Goal: Find specific page/section: Find specific page/section

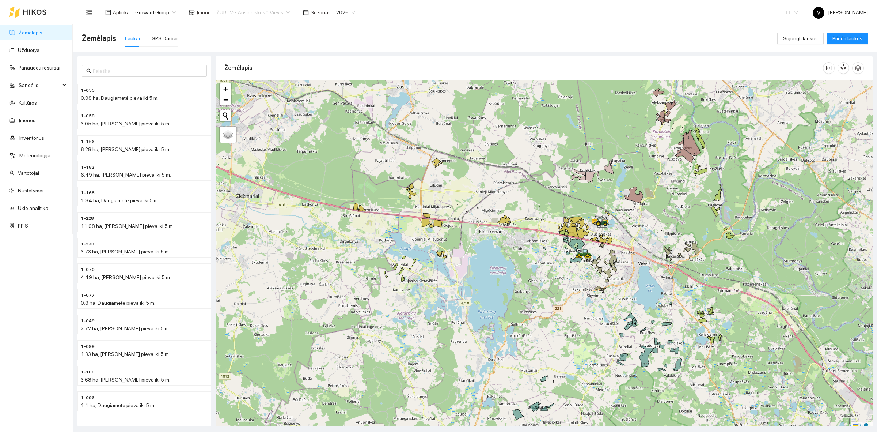
click at [252, 13] on span "ŽŪB "VG Ausieniškės " Vievis" at bounding box center [252, 12] width 73 height 11
click at [235, 39] on div "UAB "Zujų paukštynas" Ukmerge" at bounding box center [250, 38] width 75 height 8
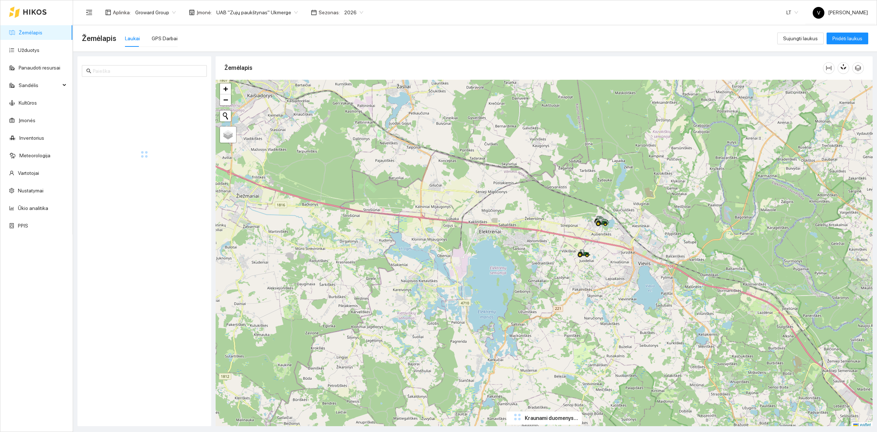
click at [255, 12] on span "UAB "Zujų paukštynas" Ukmerge" at bounding box center [257, 12] width 82 height 11
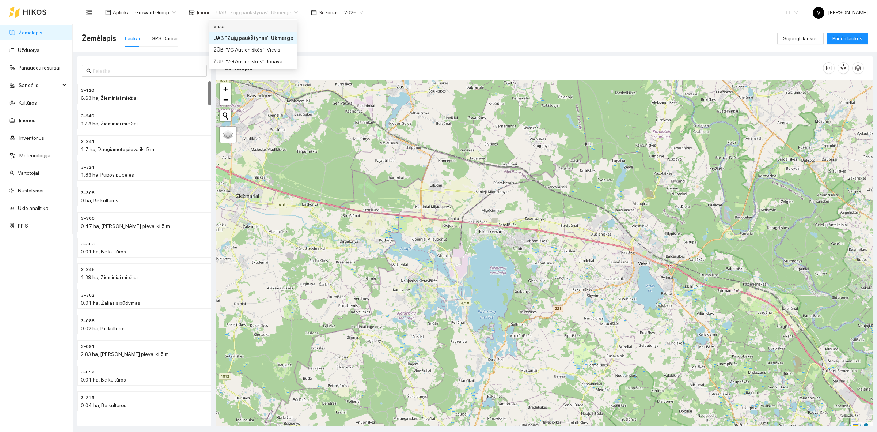
click at [237, 28] on div "Visos" at bounding box center [253, 26] width 80 height 8
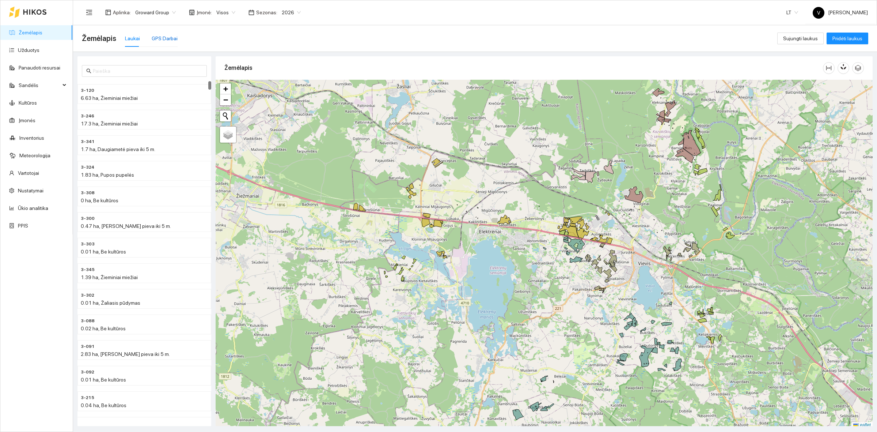
click at [165, 39] on div "GPS Darbai" at bounding box center [165, 38] width 26 height 8
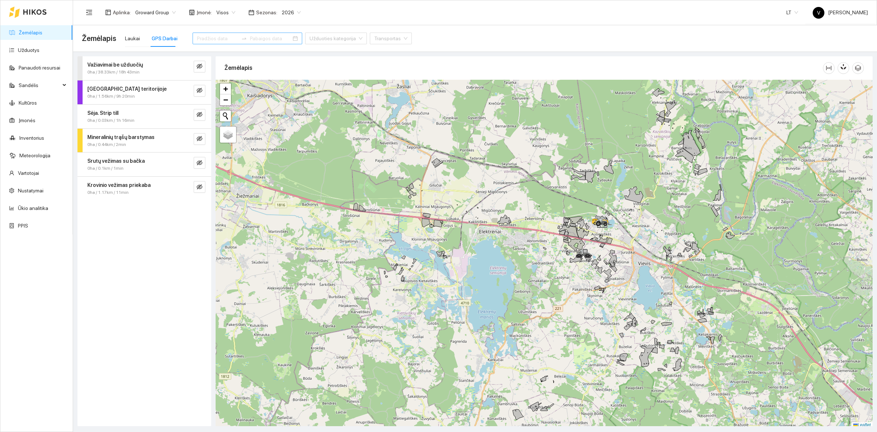
click at [204, 37] on input at bounding box center [217, 38] width 41 height 8
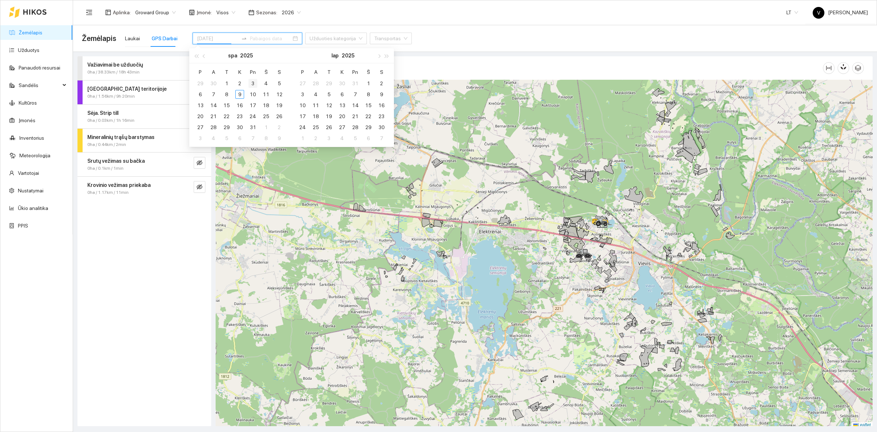
type input "2025-10-03"
click at [252, 83] on div "3" at bounding box center [253, 83] width 9 height 9
type input "2025-10-09"
click at [239, 94] on div "9" at bounding box center [239, 94] width 9 height 9
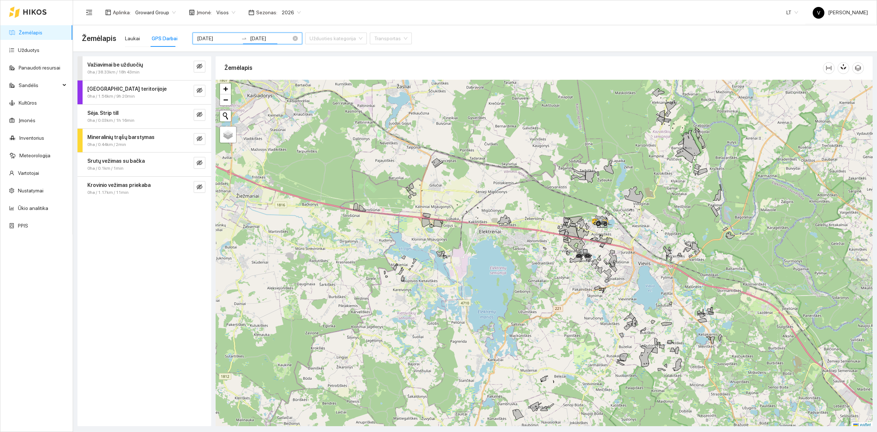
click at [221, 37] on input "2025-10-03" at bounding box center [217, 38] width 41 height 8
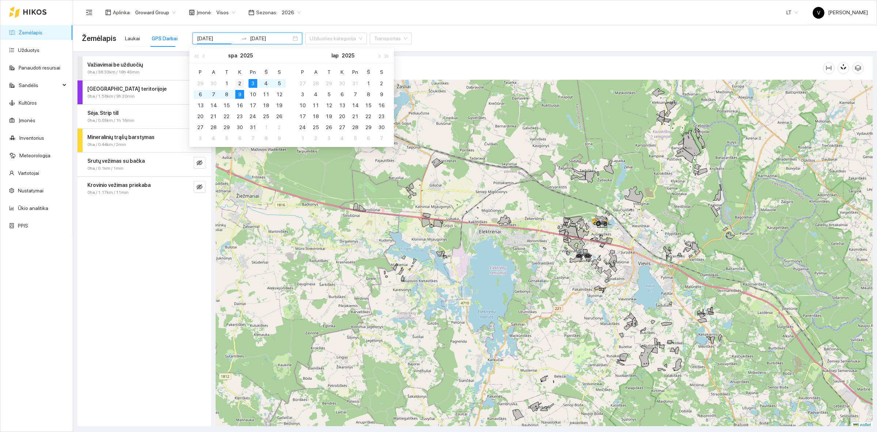
type input "[DATE]"
click at [238, 84] on div "2" at bounding box center [239, 83] width 9 height 9
click at [229, 90] on div "8" at bounding box center [226, 94] width 9 height 9
type input "[DATE]"
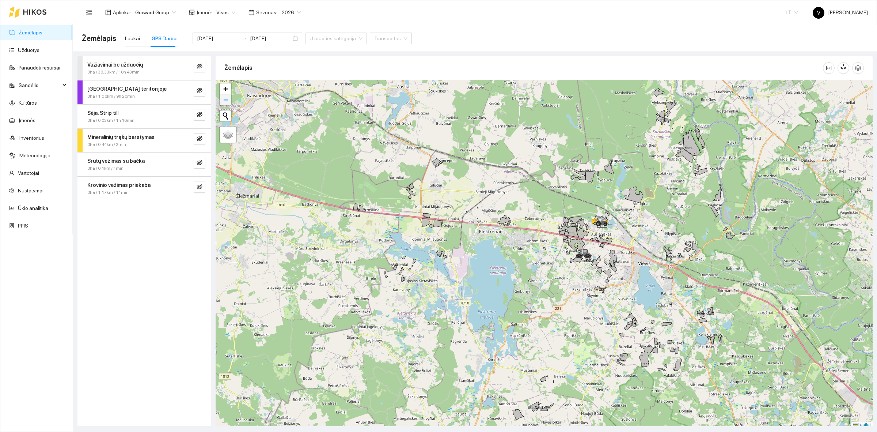
click at [225, 94] on link "−" at bounding box center [225, 99] width 11 height 11
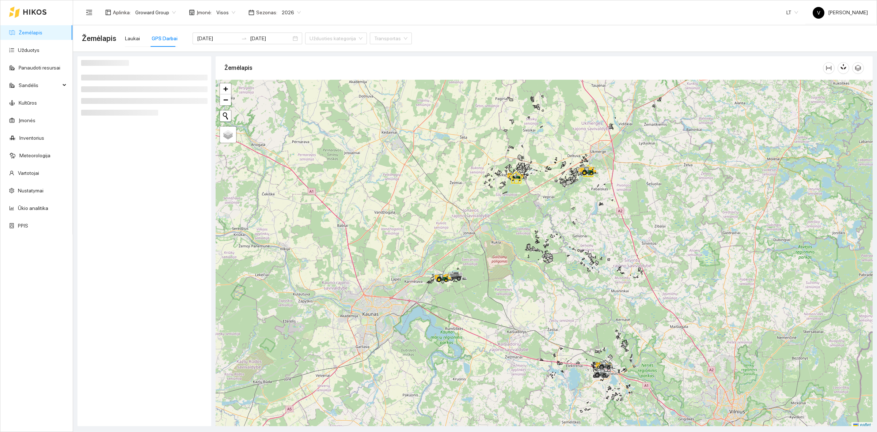
scroll to position [2, 0]
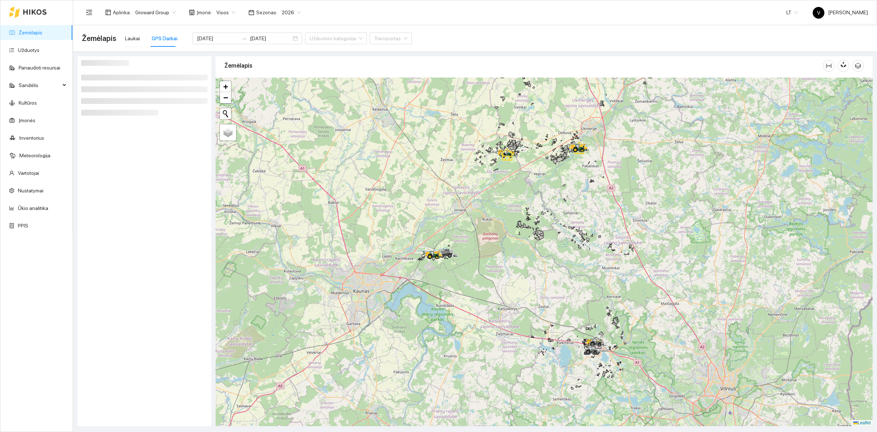
drag, startPoint x: 495, startPoint y: 264, endPoint x: 485, endPoint y: 243, distance: 22.8
click at [485, 243] on div at bounding box center [544, 252] width 657 height 348
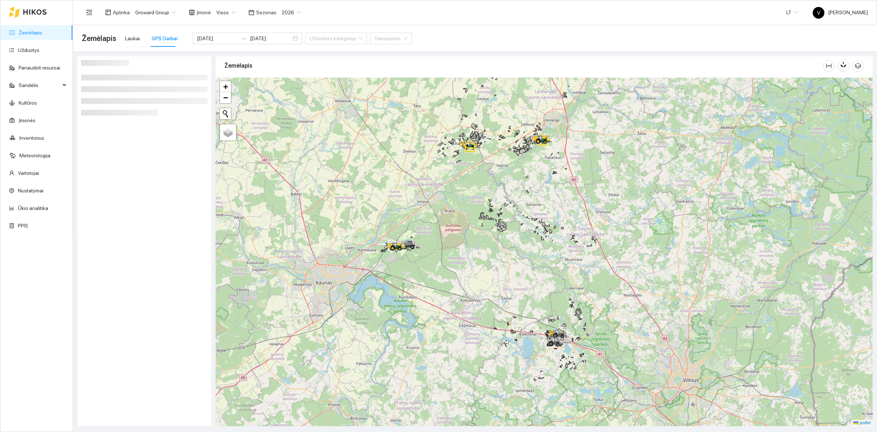
drag, startPoint x: 603, startPoint y: 260, endPoint x: 565, endPoint y: 253, distance: 38.9
click at [565, 253] on div at bounding box center [544, 252] width 657 height 348
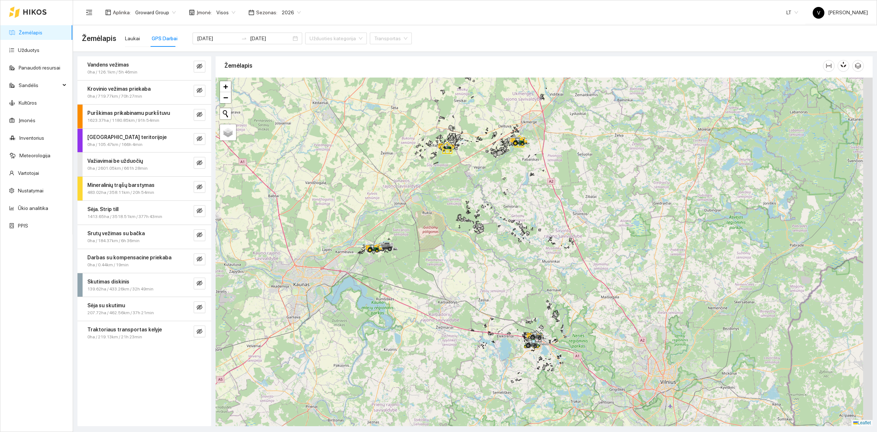
drag, startPoint x: 620, startPoint y: 249, endPoint x: 591, endPoint y: 250, distance: 29.6
click at [591, 250] on div at bounding box center [544, 252] width 657 height 348
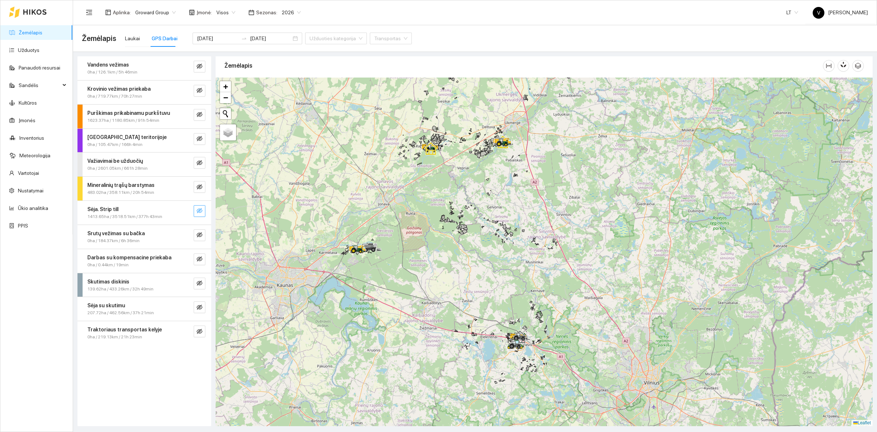
click at [204, 211] on button "button" at bounding box center [200, 211] width 12 height 12
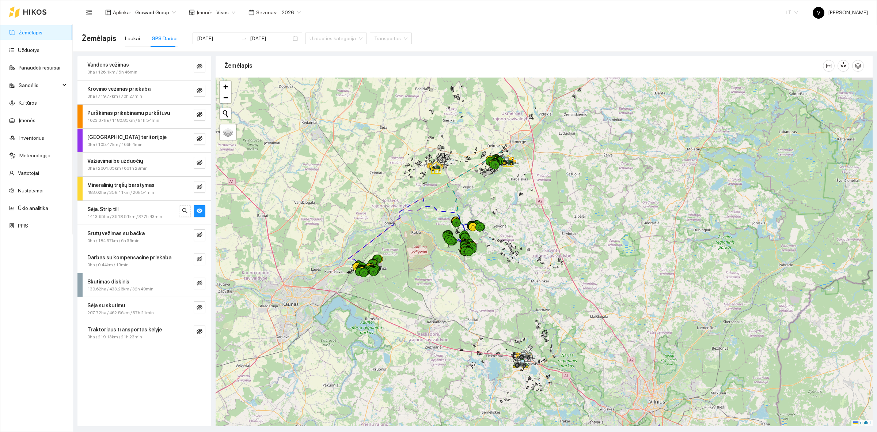
drag, startPoint x: 471, startPoint y: 194, endPoint x: 481, endPoint y: 213, distance: 21.4
click at [482, 214] on div at bounding box center [544, 252] width 657 height 348
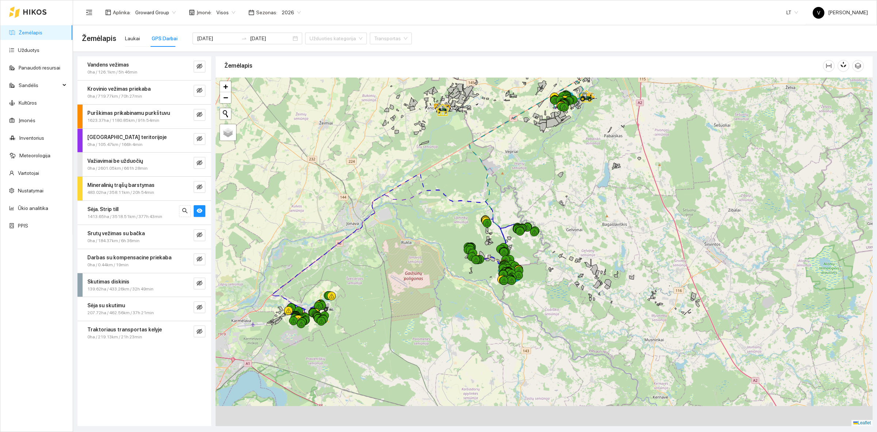
drag, startPoint x: 472, startPoint y: 253, endPoint x: 558, endPoint y: 162, distance: 125.2
click at [560, 156] on div at bounding box center [544, 252] width 657 height 348
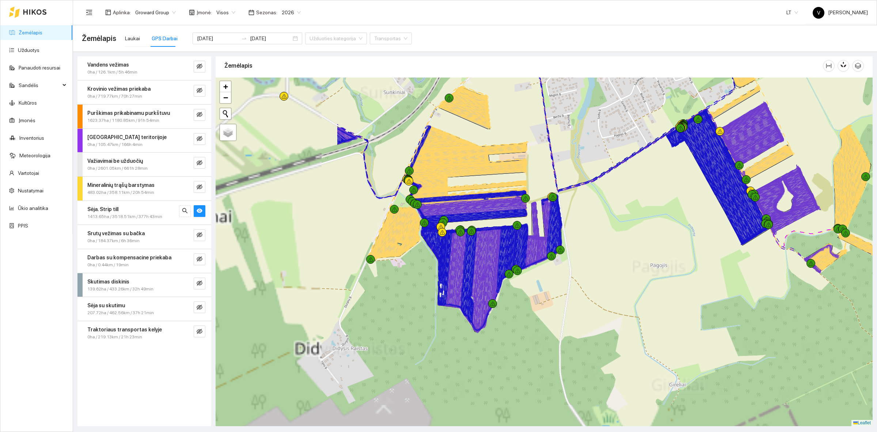
drag, startPoint x: 350, startPoint y: 230, endPoint x: 534, endPoint y: 196, distance: 186.6
click at [534, 196] on div at bounding box center [544, 252] width 657 height 348
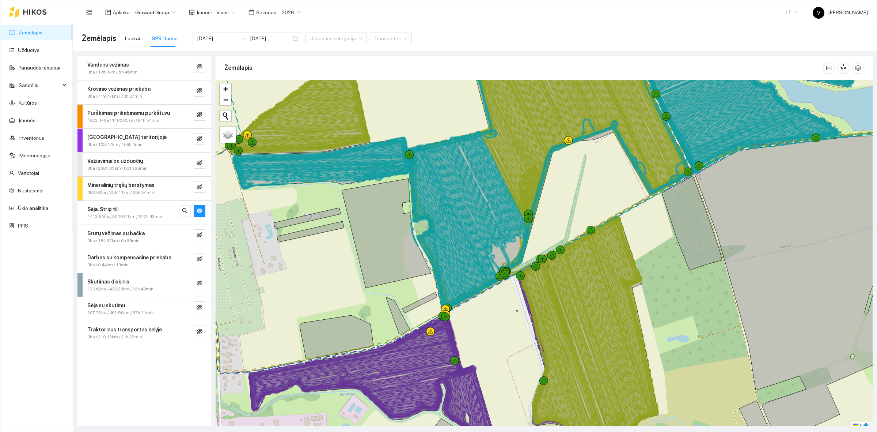
scroll to position [2, 0]
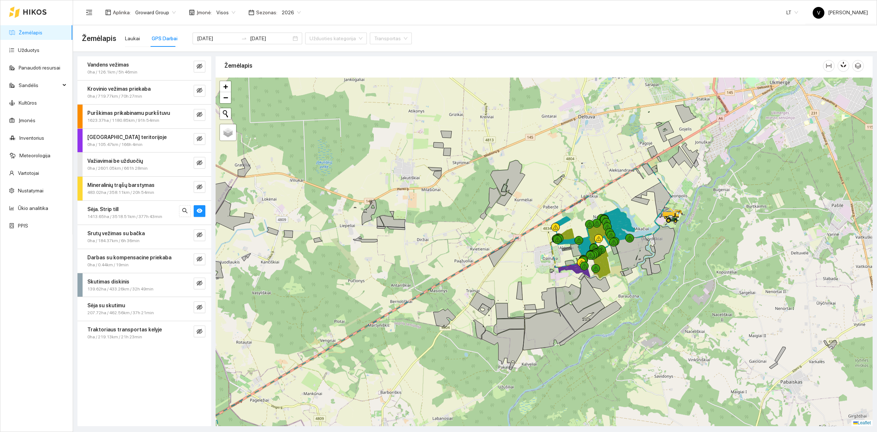
drag, startPoint x: 706, startPoint y: 312, endPoint x: 701, endPoint y: 281, distance: 31.5
click at [716, 282] on div at bounding box center [544, 252] width 657 height 348
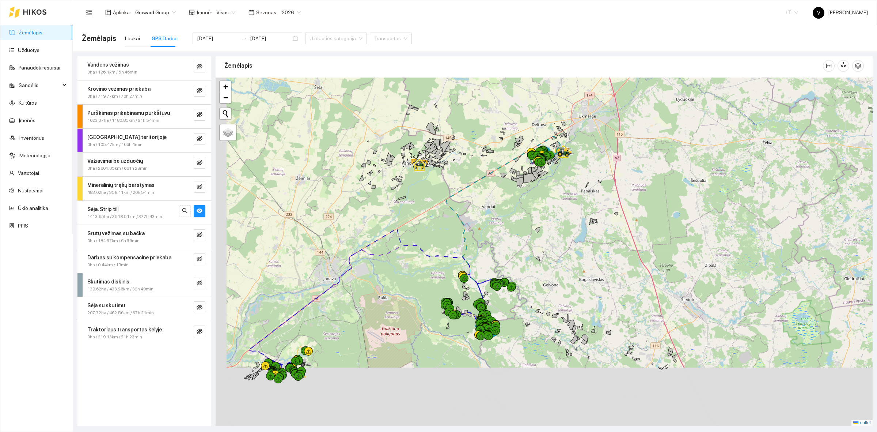
drag, startPoint x: 371, startPoint y: 272, endPoint x: 412, endPoint y: 223, distance: 63.1
click at [412, 223] on div at bounding box center [544, 252] width 657 height 348
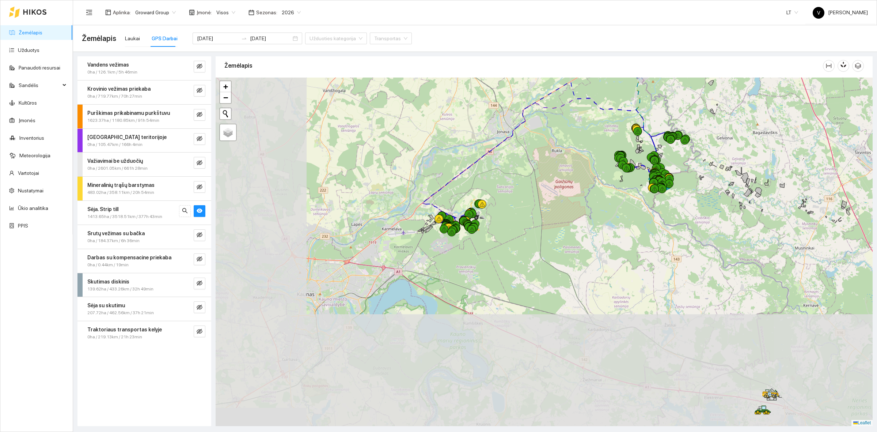
drag, startPoint x: 337, startPoint y: 304, endPoint x: 511, endPoint y: 157, distance: 227.5
click at [511, 157] on div at bounding box center [544, 252] width 657 height 348
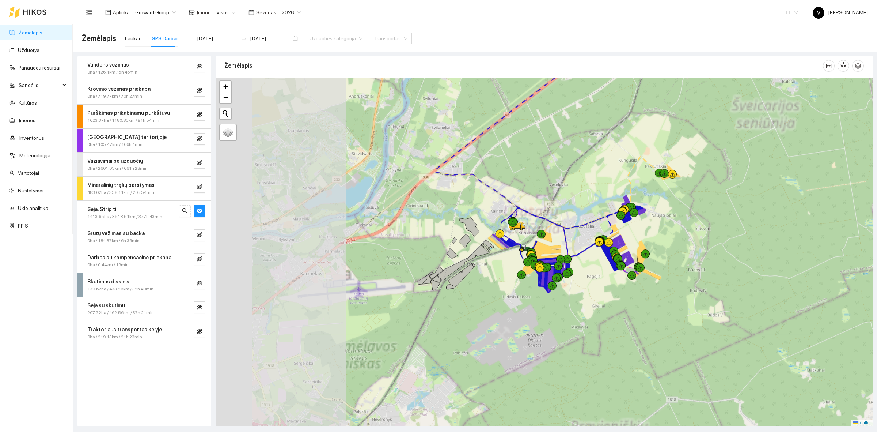
drag, startPoint x: 536, startPoint y: 153, endPoint x: 594, endPoint y: 133, distance: 61.6
click at [594, 133] on div at bounding box center [544, 252] width 657 height 348
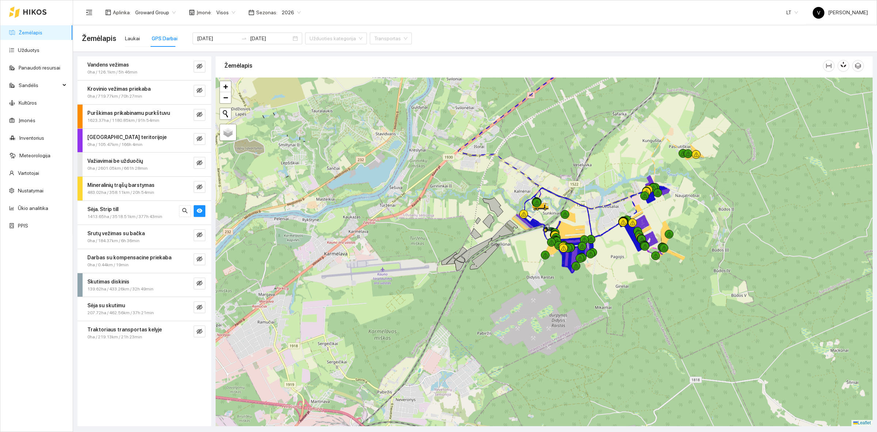
drag, startPoint x: 471, startPoint y: 234, endPoint x: 474, endPoint y: 230, distance: 5.0
click at [474, 230] on icon at bounding box center [476, 233] width 11 height 11
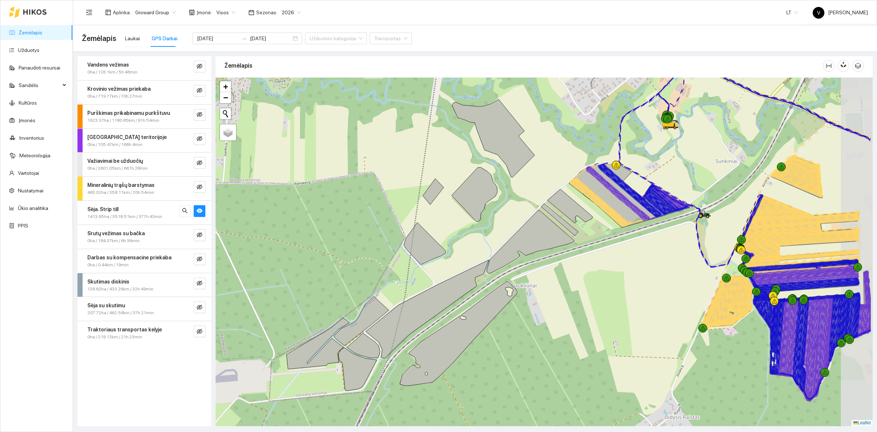
drag, startPoint x: 522, startPoint y: 216, endPoint x: 465, endPoint y: 227, distance: 58.4
click at [465, 227] on div at bounding box center [544, 252] width 657 height 348
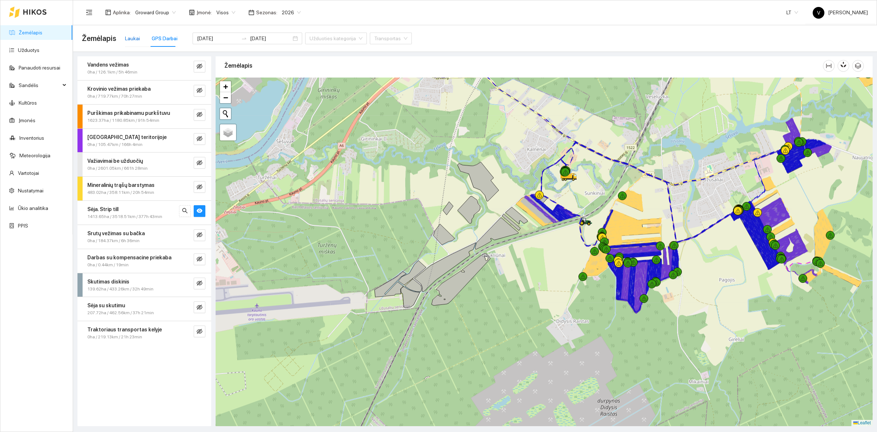
click at [130, 37] on div "Laukai" at bounding box center [132, 38] width 15 height 8
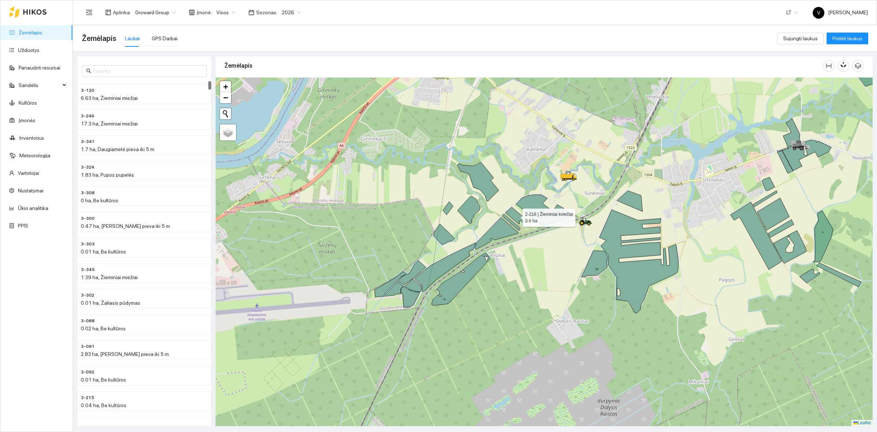
click at [514, 216] on icon at bounding box center [517, 215] width 22 height 17
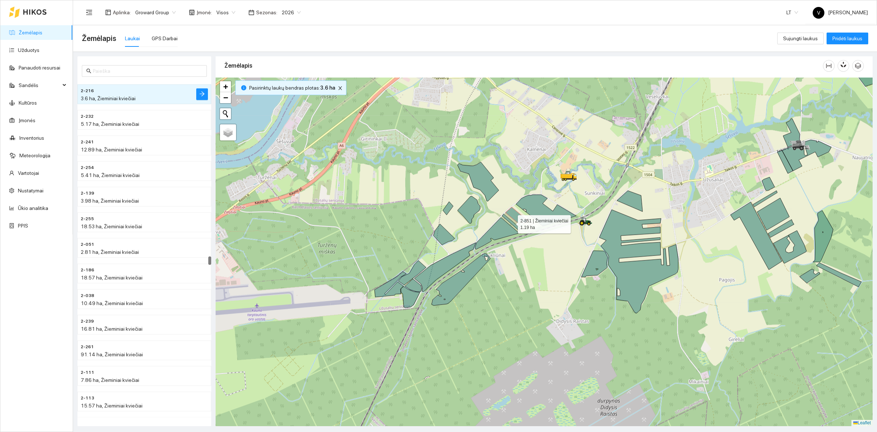
click at [513, 222] on icon at bounding box center [511, 222] width 18 height 16
click at [496, 231] on icon at bounding box center [497, 233] width 44 height 31
click at [450, 253] on div at bounding box center [544, 252] width 657 height 348
click at [448, 264] on icon at bounding box center [445, 266] width 61 height 49
click at [459, 280] on icon at bounding box center [461, 279] width 59 height 52
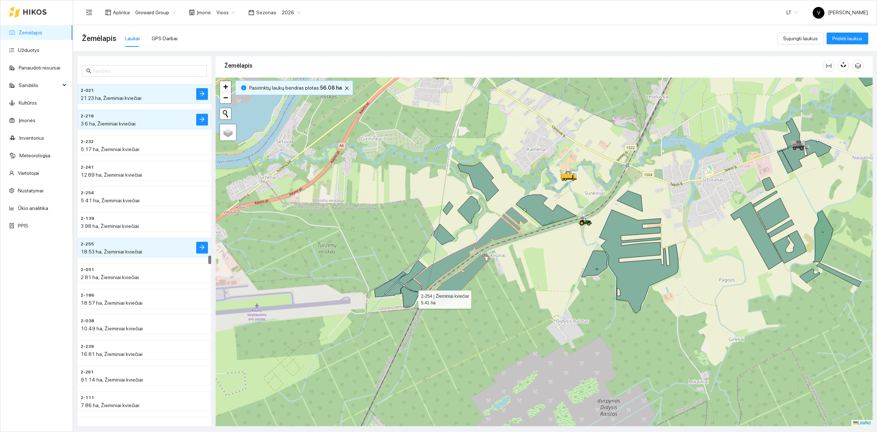
click at [412, 298] on icon at bounding box center [410, 296] width 19 height 21
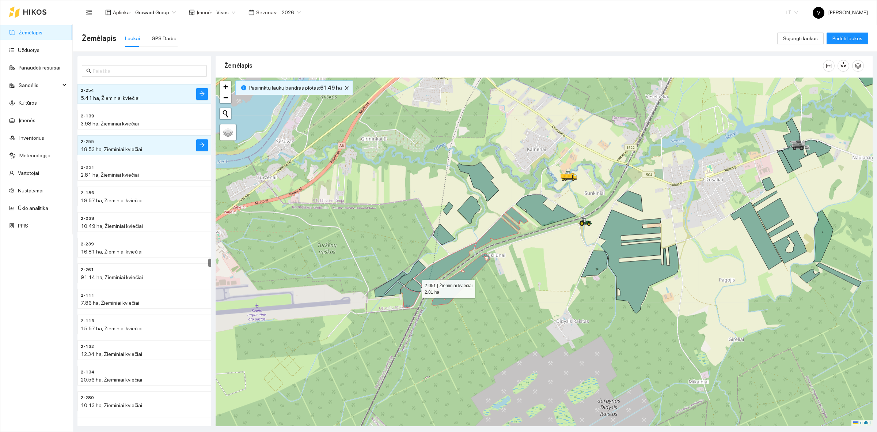
click at [416, 287] on icon at bounding box center [413, 285] width 17 height 13
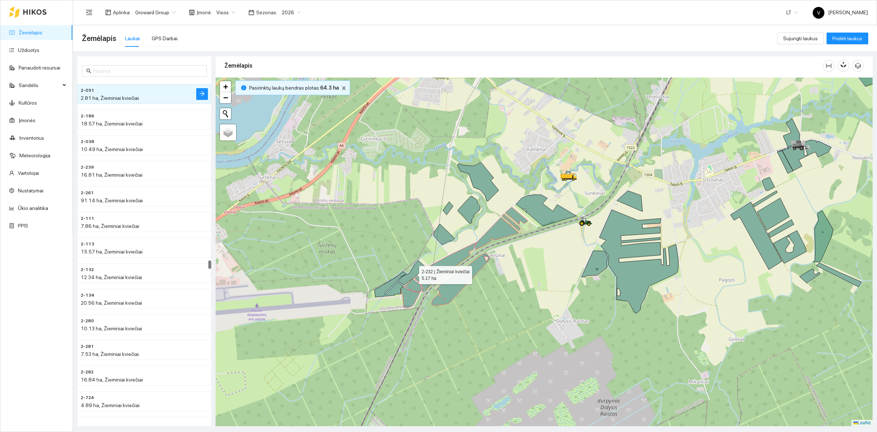
click at [417, 272] on icon at bounding box center [412, 272] width 28 height 24
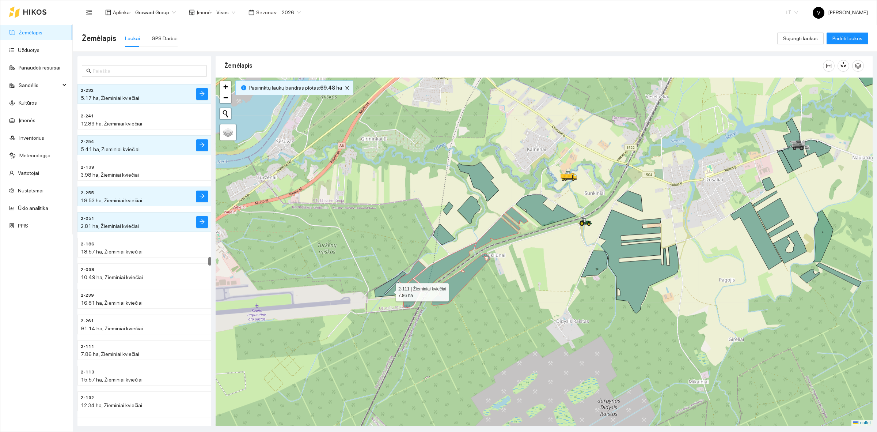
click at [386, 288] on icon at bounding box center [391, 284] width 32 height 26
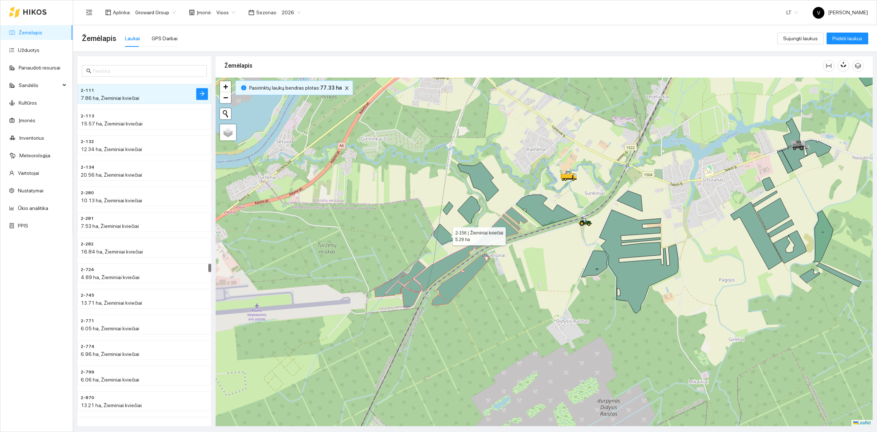
click at [446, 236] on icon at bounding box center [444, 234] width 21 height 21
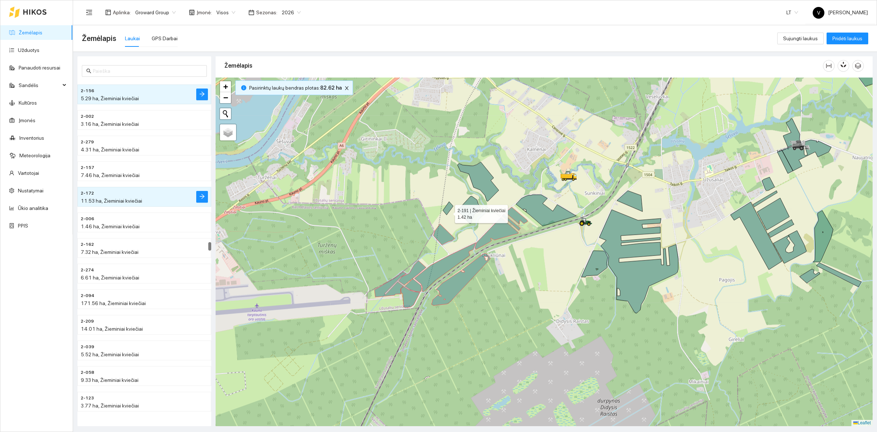
click at [449, 211] on icon at bounding box center [448, 207] width 10 height 13
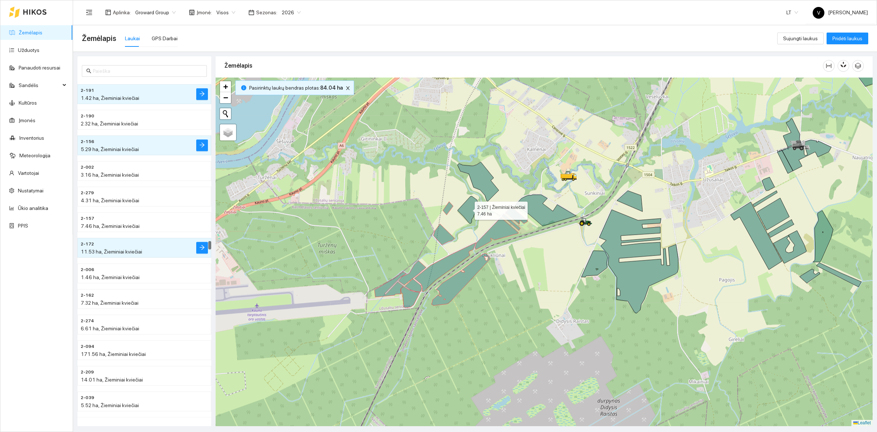
click at [469, 209] on icon at bounding box center [469, 209] width 23 height 27
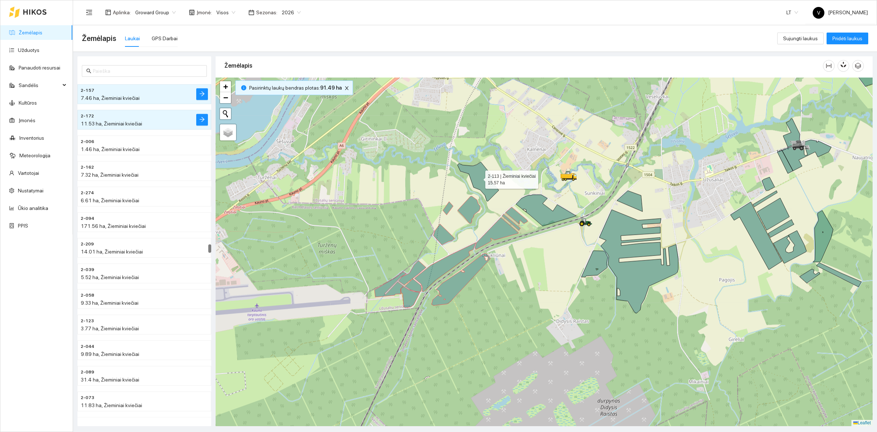
click at [479, 178] on icon at bounding box center [478, 181] width 41 height 39
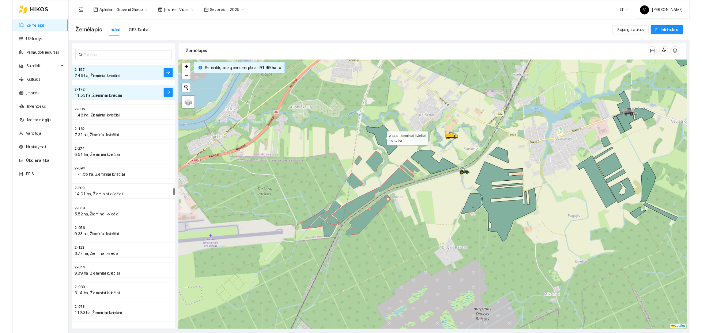
scroll to position [7276, 0]
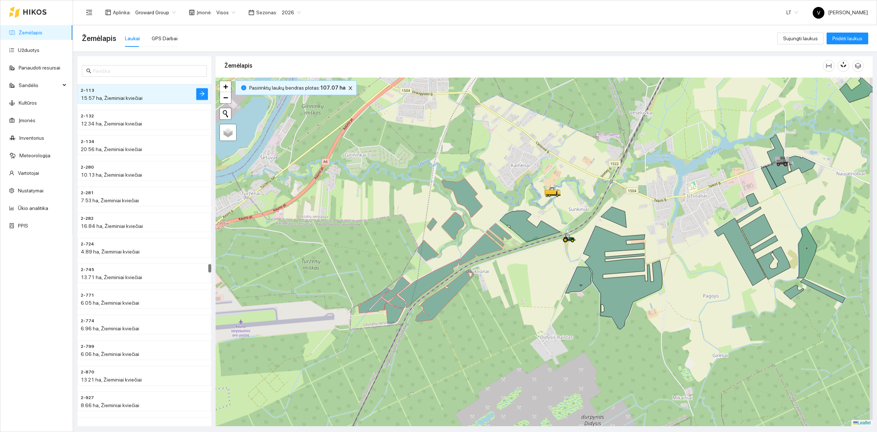
drag, startPoint x: 549, startPoint y: 264, endPoint x: 531, endPoint y: 284, distance: 26.7
click at [531, 284] on div at bounding box center [544, 252] width 657 height 348
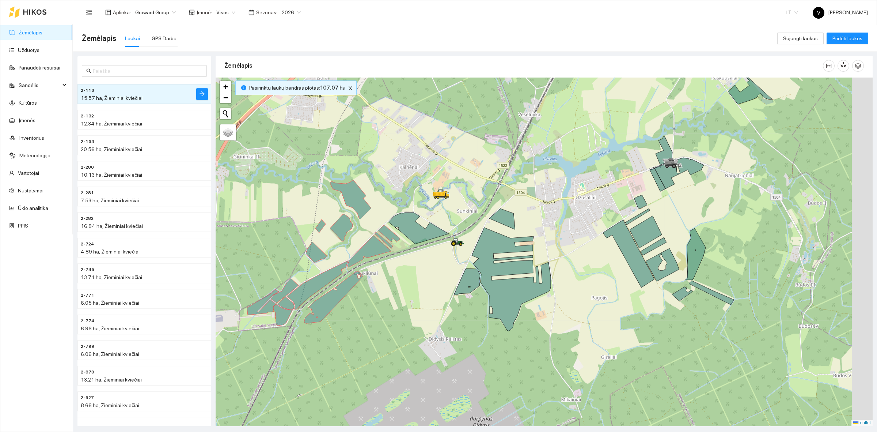
drag, startPoint x: 690, startPoint y: 368, endPoint x: 512, endPoint y: 382, distance: 178.6
click at [512, 382] on div at bounding box center [544, 252] width 657 height 348
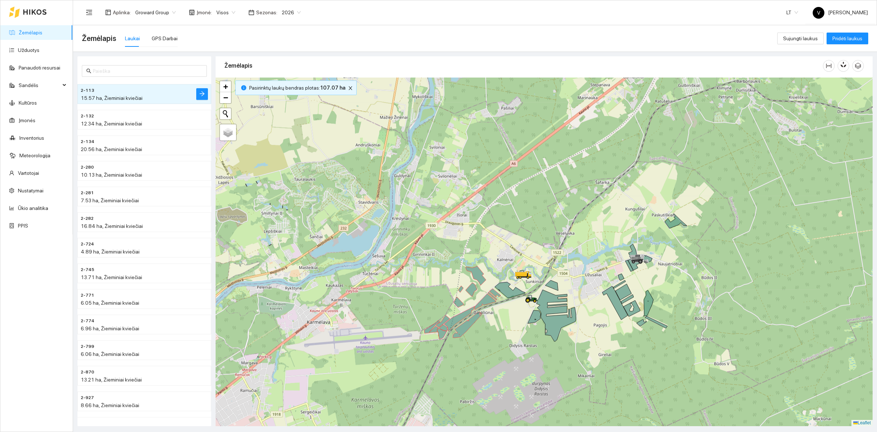
drag, startPoint x: 606, startPoint y: 285, endPoint x: 696, endPoint y: 264, distance: 92.1
click at [696, 264] on div at bounding box center [544, 252] width 657 height 348
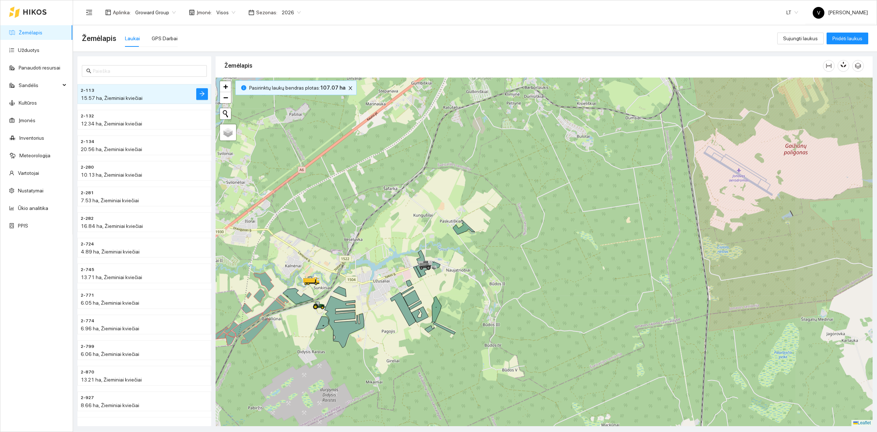
drag, startPoint x: 767, startPoint y: 308, endPoint x: 556, endPoint y: 315, distance: 210.7
click at [558, 317] on div at bounding box center [544, 252] width 657 height 348
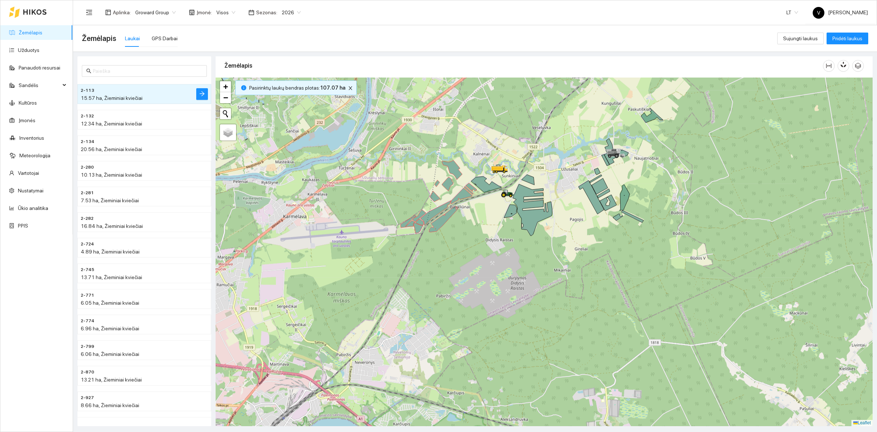
drag, startPoint x: 525, startPoint y: 343, endPoint x: 714, endPoint y: 231, distance: 219.3
click at [714, 231] on div at bounding box center [544, 252] width 657 height 348
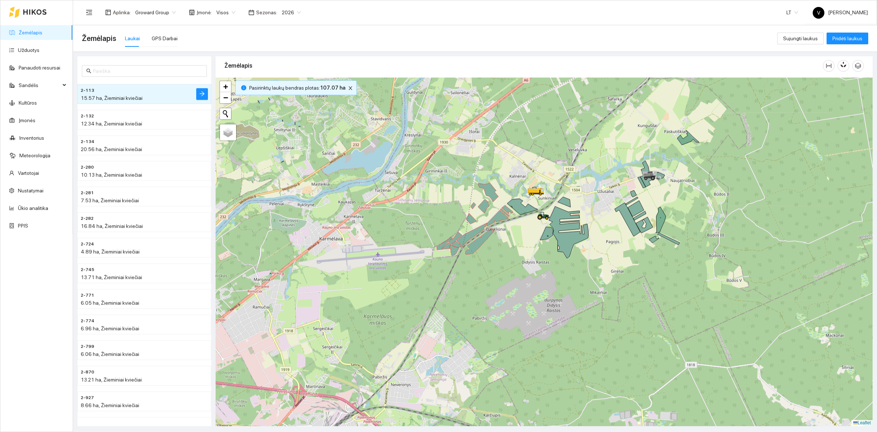
drag, startPoint x: 471, startPoint y: 287, endPoint x: 504, endPoint y: 312, distance: 42.1
click at [505, 311] on div at bounding box center [544, 252] width 657 height 348
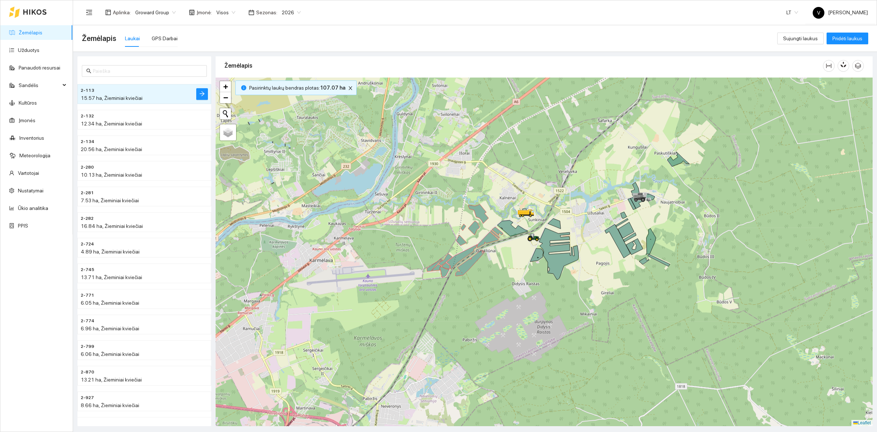
drag, startPoint x: 541, startPoint y: 287, endPoint x: 531, endPoint y: 310, distance: 24.7
click at [532, 310] on div at bounding box center [544, 252] width 657 height 348
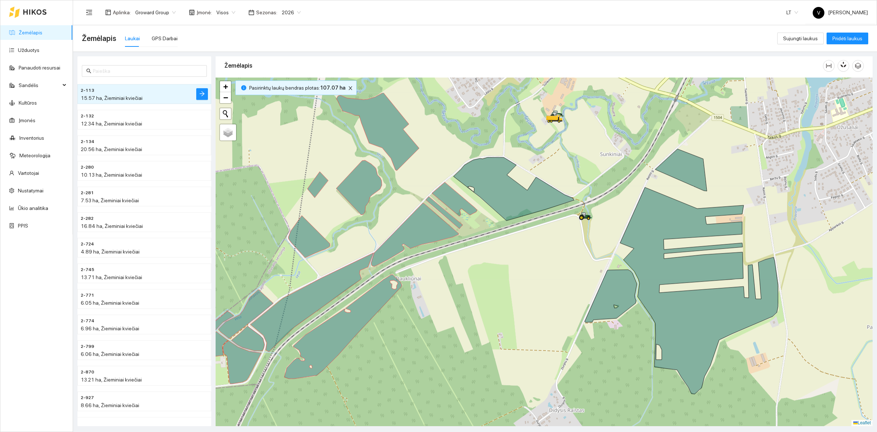
drag, startPoint x: 508, startPoint y: 265, endPoint x: 481, endPoint y: 310, distance: 52.5
click at [481, 310] on div at bounding box center [544, 252] width 657 height 348
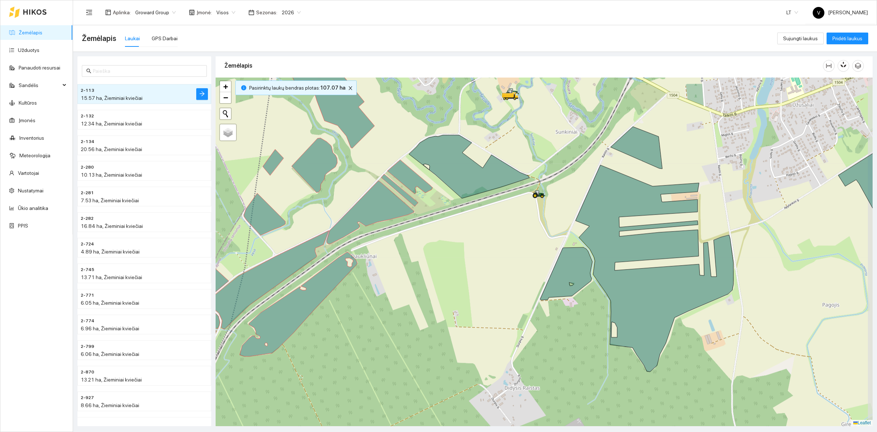
drag, startPoint x: 550, startPoint y: 305, endPoint x: 505, endPoint y: 282, distance: 50.5
click at [505, 282] on div at bounding box center [544, 252] width 657 height 348
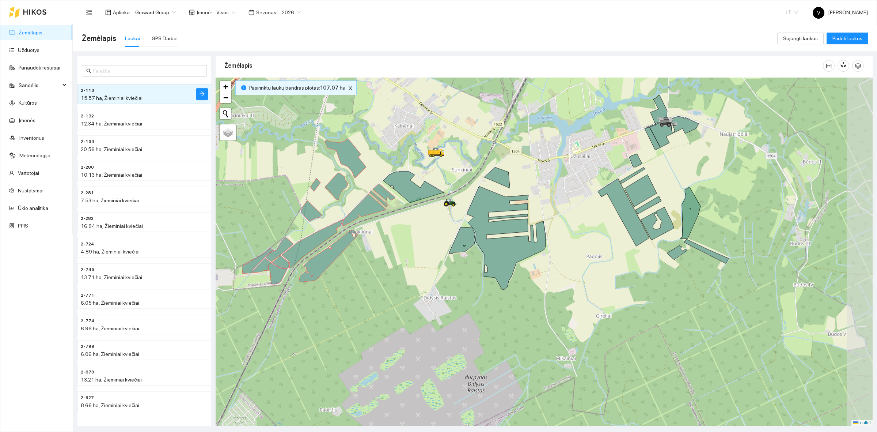
drag, startPoint x: 619, startPoint y: 305, endPoint x: 564, endPoint y: 268, distance: 66.8
click at [564, 268] on div at bounding box center [544, 252] width 657 height 348
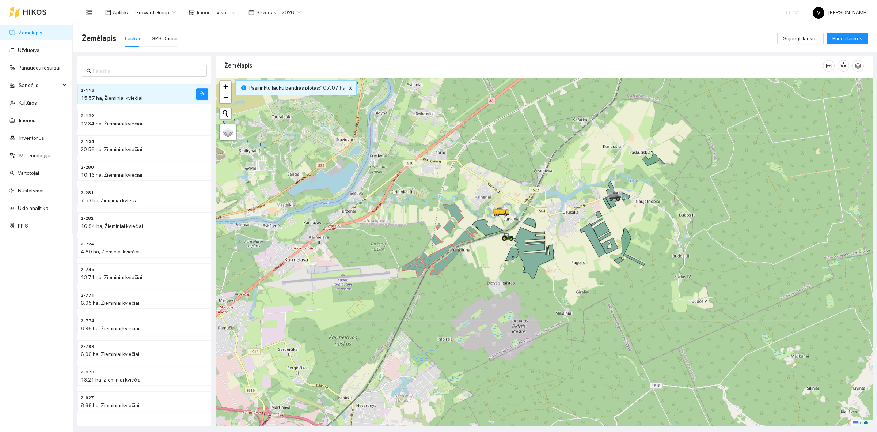
drag, startPoint x: 611, startPoint y: 325, endPoint x: 577, endPoint y: 284, distance: 53.5
click at [577, 284] on div at bounding box center [544, 252] width 657 height 348
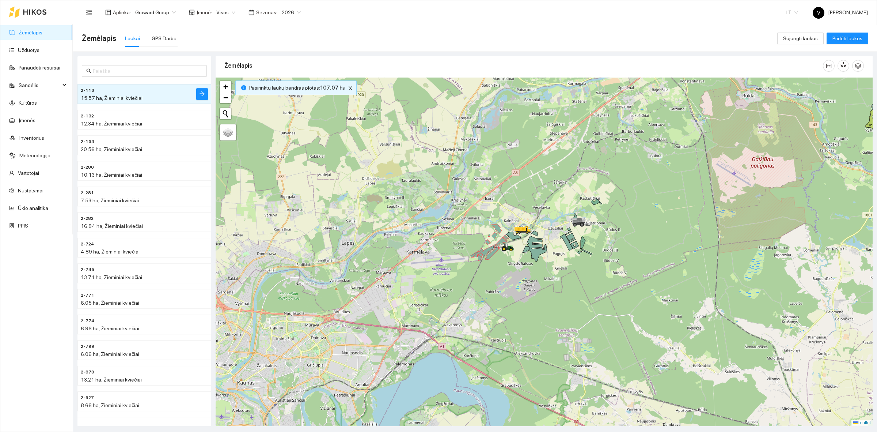
click at [321, 314] on div at bounding box center [544, 252] width 657 height 348
drag, startPoint x: 54, startPoint y: 194, endPoint x: 63, endPoint y: 178, distance: 18.5
click at [44, 193] on link "Nustatymai" at bounding box center [31, 191] width 26 height 6
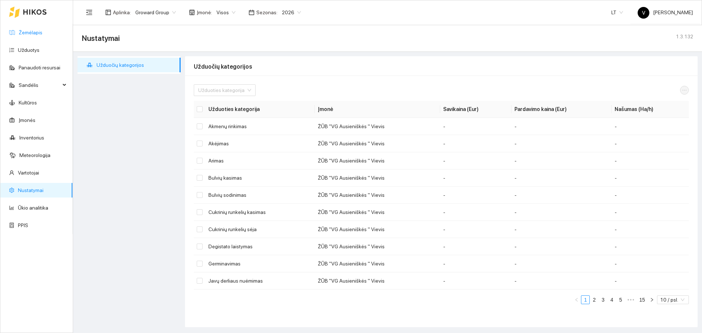
click at [26, 30] on link "Žemėlapis" at bounding box center [31, 33] width 24 height 6
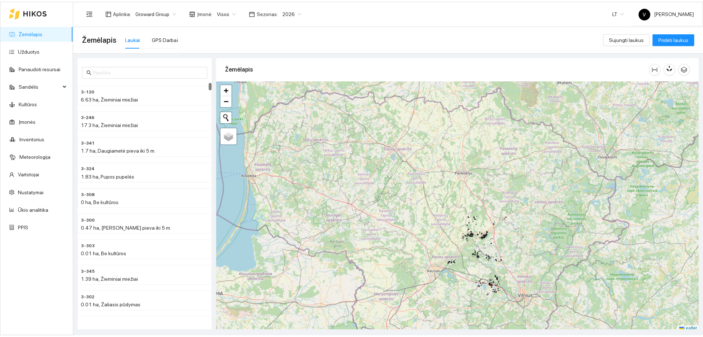
scroll to position [2, 0]
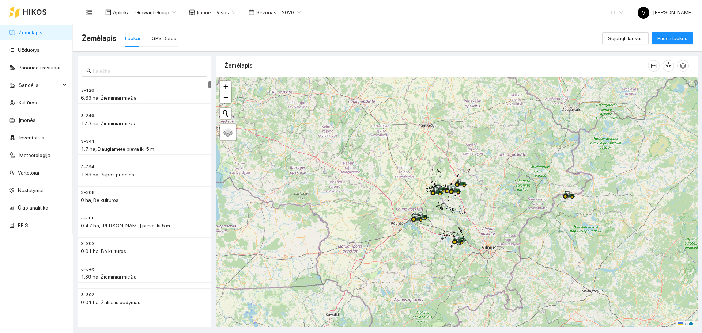
drag, startPoint x: 478, startPoint y: 251, endPoint x: 445, endPoint y: 207, distance: 54.3
click at [445, 207] on div at bounding box center [457, 203] width 482 height 250
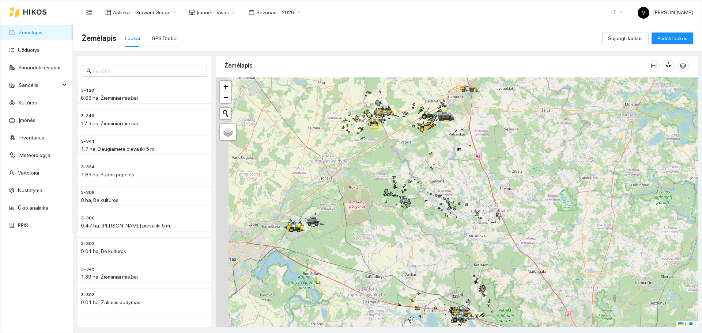
drag, startPoint x: 375, startPoint y: 124, endPoint x: 390, endPoint y: 141, distance: 22.3
click at [392, 147] on div at bounding box center [457, 203] width 482 height 250
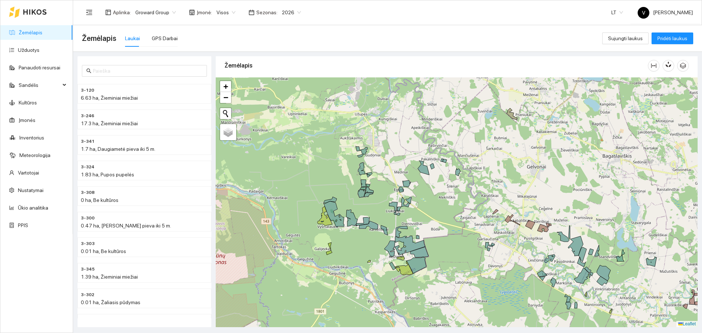
drag, startPoint x: 427, startPoint y: 218, endPoint x: 448, endPoint y: 238, distance: 28.5
click at [448, 238] on div at bounding box center [457, 203] width 482 height 250
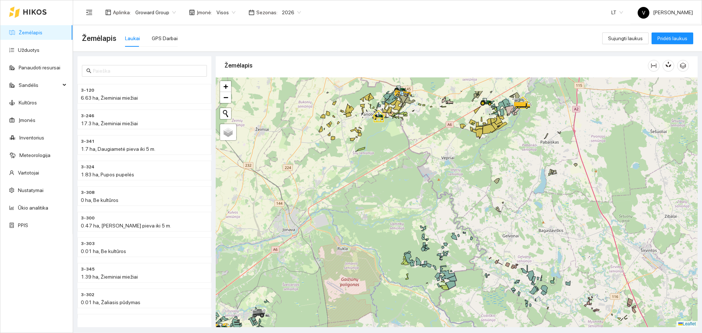
drag, startPoint x: 465, startPoint y: 196, endPoint x: 478, endPoint y: 247, distance: 52.8
click at [478, 247] on div at bounding box center [457, 203] width 482 height 250
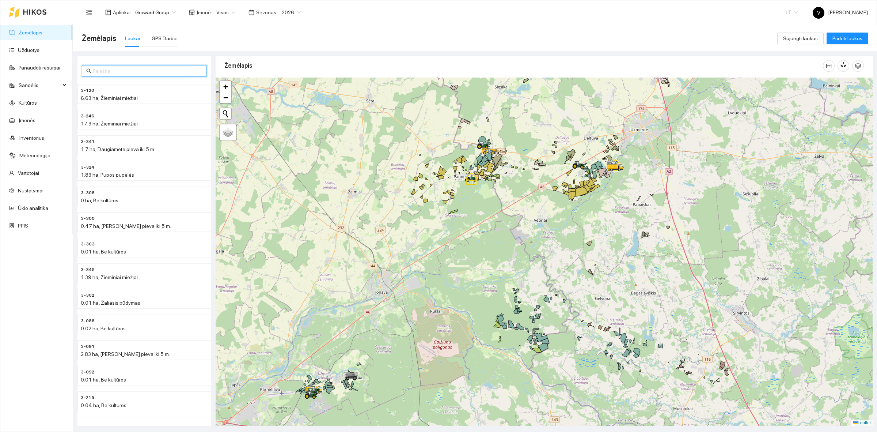
click at [106, 71] on input "text" at bounding box center [148, 71] width 110 height 8
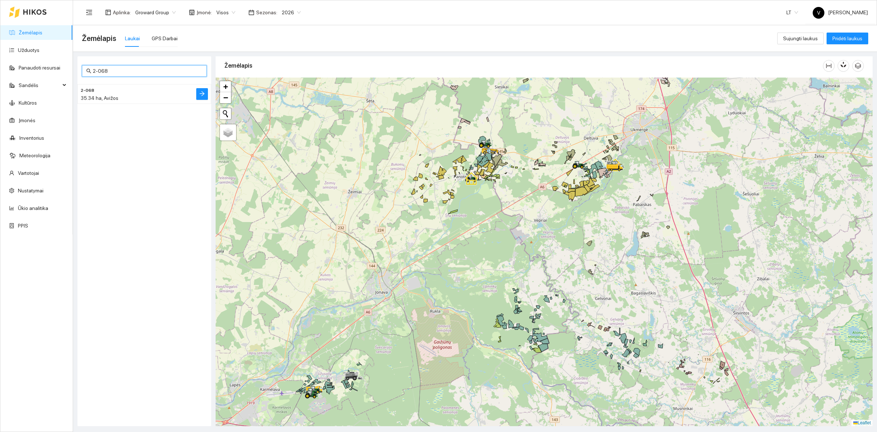
type input "2-068"
click at [102, 97] on span "35.34 ha, Avižos" at bounding box center [100, 98] width 38 height 6
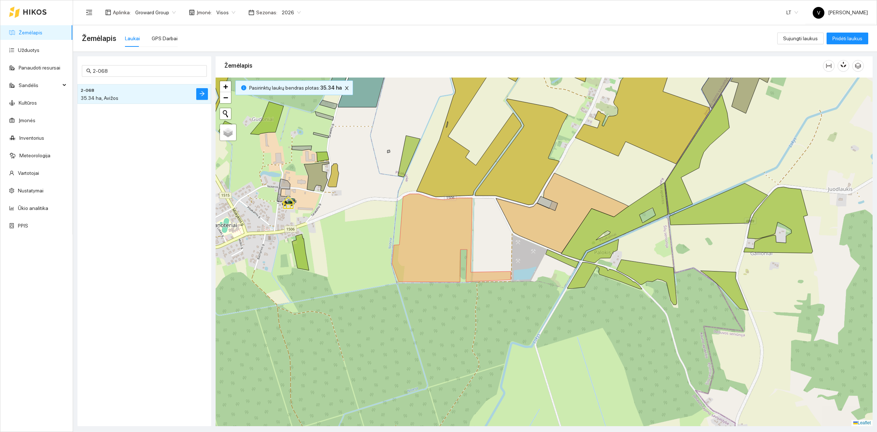
drag, startPoint x: 673, startPoint y: 330, endPoint x: 562, endPoint y: 310, distance: 113.6
click at [562, 310] on div at bounding box center [544, 252] width 657 height 348
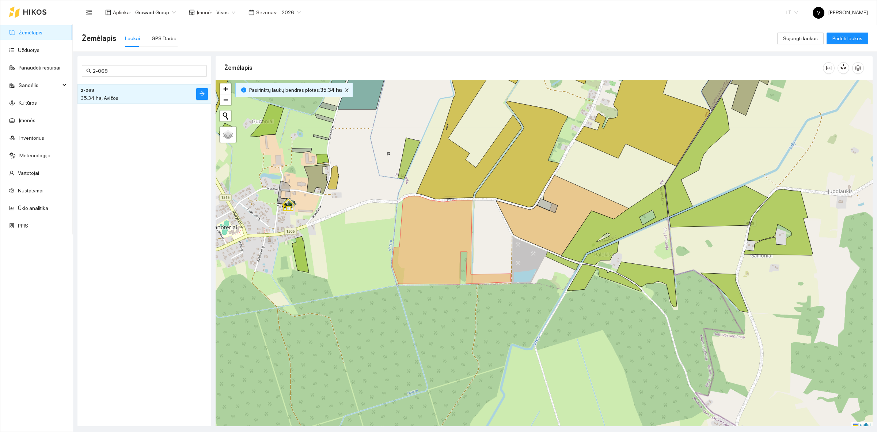
scroll to position [2, 0]
